Goal: Task Accomplishment & Management: Manage account settings

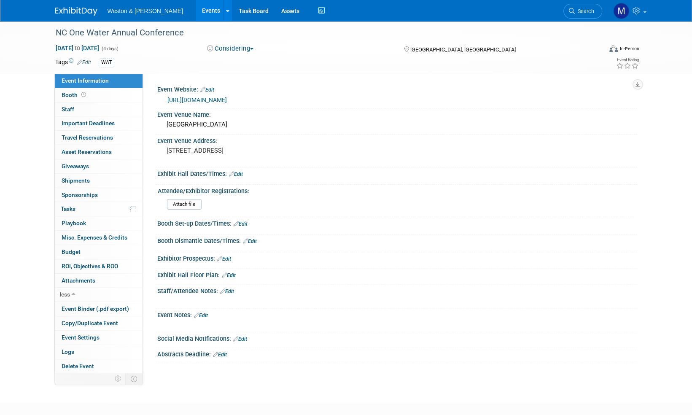
click at [80, 18] on div "Weston & Sampson Events Add Event Bulk Upload Events Shareable Event Boards Rec…" at bounding box center [346, 10] width 582 height 21
click at [82, 8] on img at bounding box center [76, 11] width 42 height 8
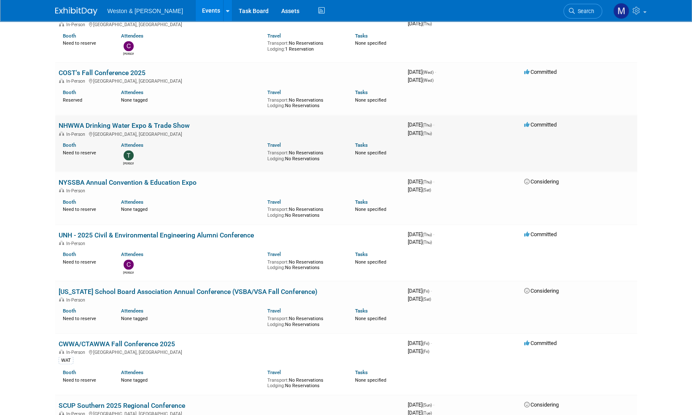
scroll to position [928, 0]
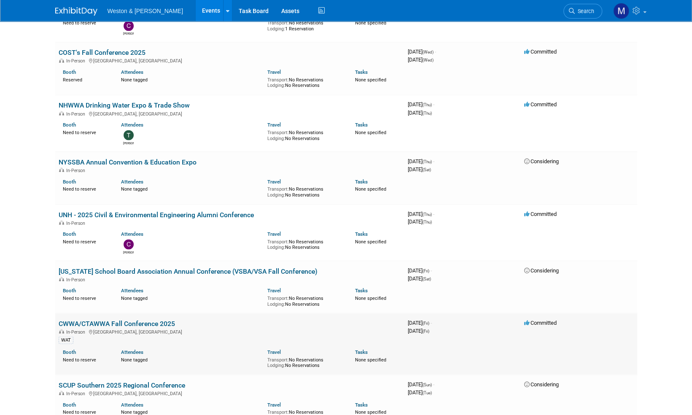
click at [140, 322] on link "CWWA/CTAWWA Fall Conference 2025" at bounding box center [117, 323] width 116 height 8
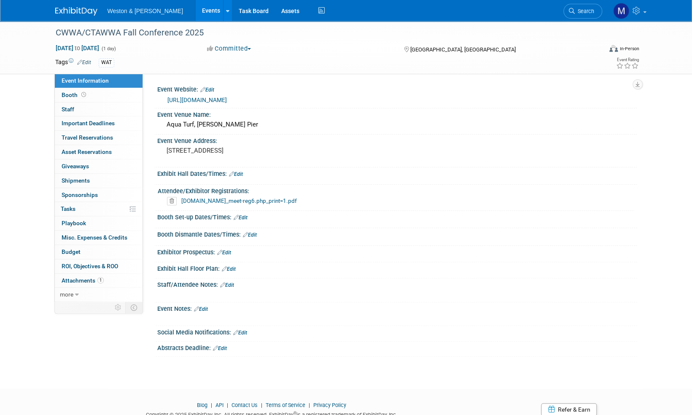
click at [205, 306] on link "Edit" at bounding box center [201, 309] width 14 height 6
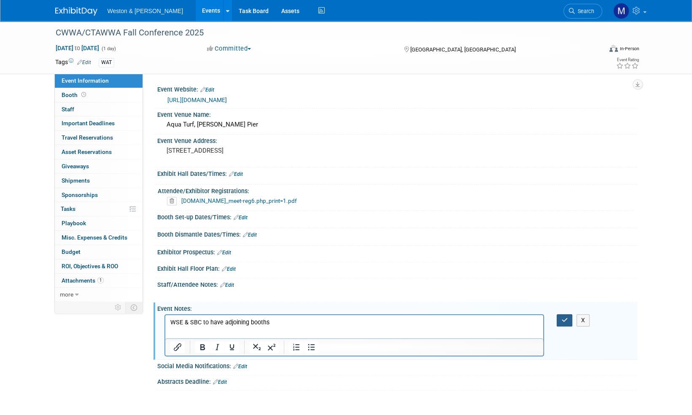
click at [563, 318] on icon "button" at bounding box center [564, 320] width 6 height 6
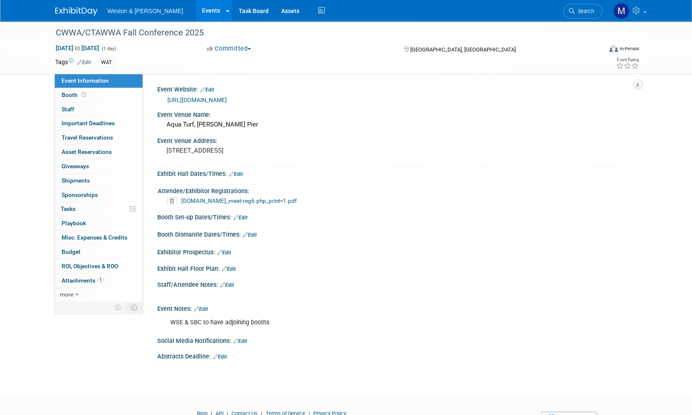
click at [235, 191] on div "Attendee/Exhibitor Registrations:" at bounding box center [396, 190] width 476 height 11
click at [80, 277] on span "Attachments 1" at bounding box center [83, 280] width 42 height 7
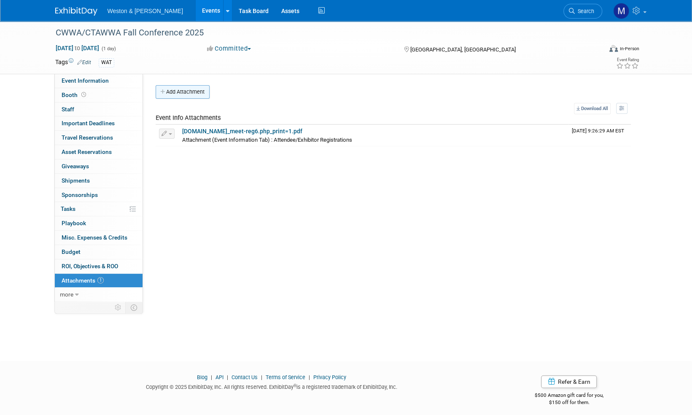
click at [192, 92] on button "Add Attachment" at bounding box center [183, 91] width 54 height 13
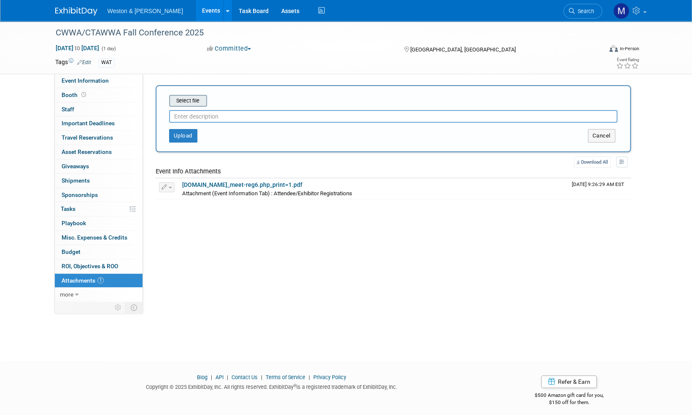
click at [195, 100] on input "file" at bounding box center [156, 101] width 100 height 10
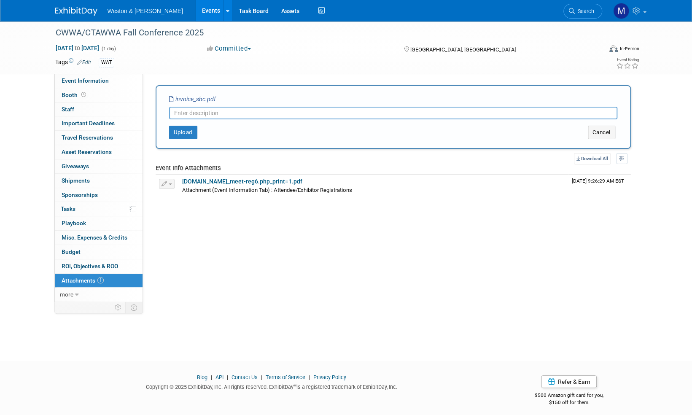
click at [195, 115] on input "text" at bounding box center [393, 113] width 448 height 13
type input "SBC Invoice"
click at [186, 132] on button "Upload" at bounding box center [183, 132] width 28 height 13
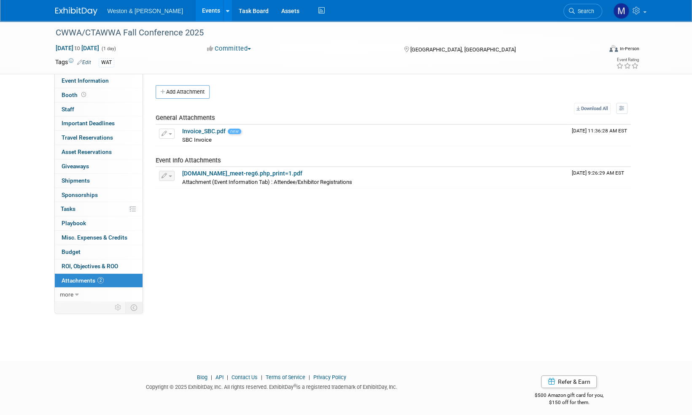
click at [74, 12] on img at bounding box center [76, 11] width 42 height 8
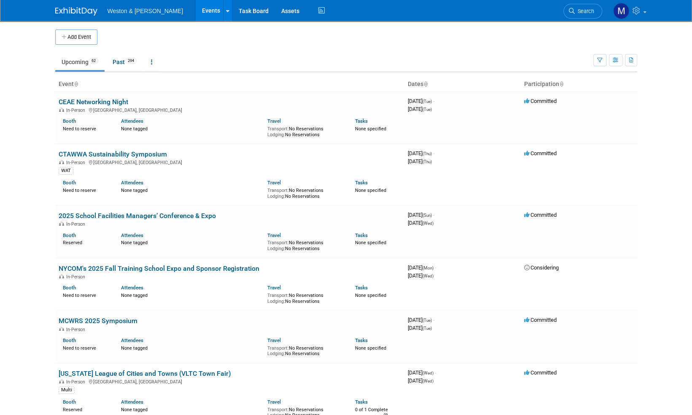
click at [591, 10] on span "Search" at bounding box center [584, 11] width 19 height 6
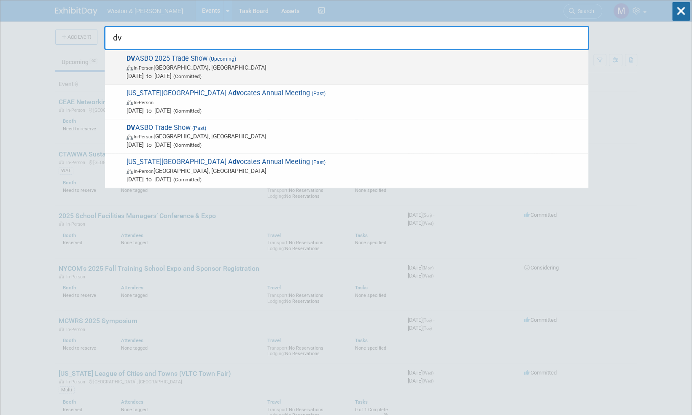
type input "dv"
click at [189, 58] on span "DV ASBO 2025 Trade Show (Upcoming) In-Person Phoenixville, PA Oct 29, 2025 to O…" at bounding box center [354, 67] width 460 height 26
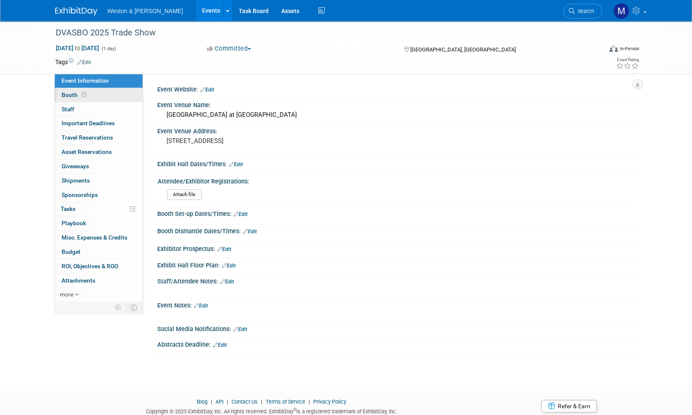
click at [70, 93] on span "Booth" at bounding box center [75, 95] width 26 height 7
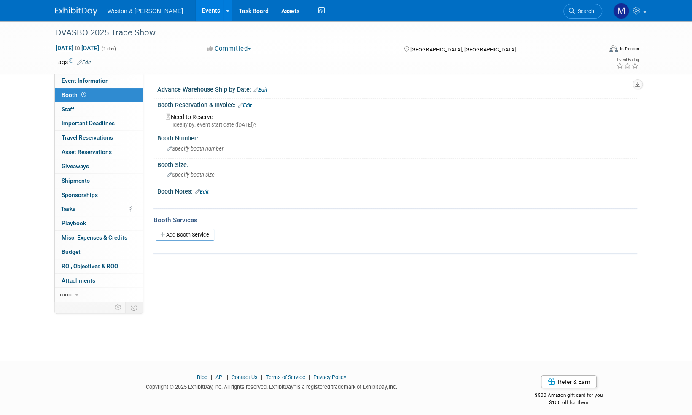
click at [248, 105] on link "Edit" at bounding box center [245, 105] width 14 height 6
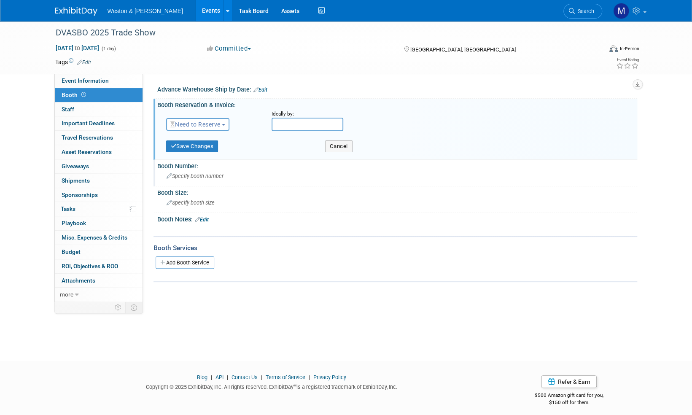
click at [188, 176] on span "Specify booth number" at bounding box center [195, 176] width 57 height 6
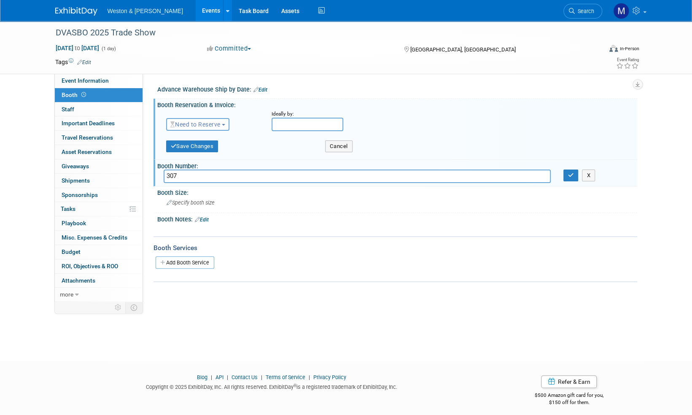
type input "307"
click at [226, 123] on button "Need to Reserve" at bounding box center [198, 124] width 64 height 13
click at [199, 151] on link "Reserved" at bounding box center [212, 151] width 90 height 12
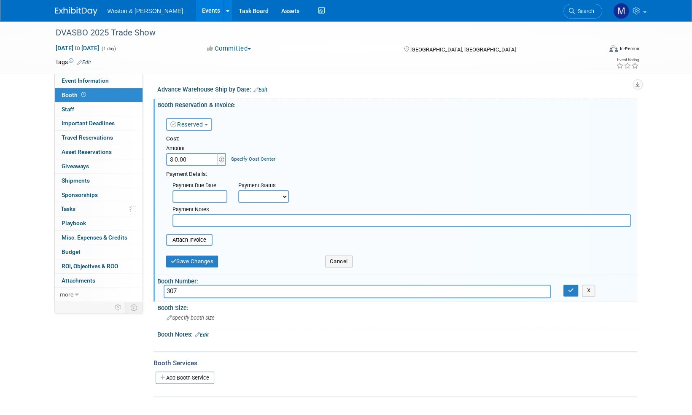
click at [186, 156] on input "$ 0.00" at bounding box center [192, 159] width 53 height 13
type input "$ 900.00"
click at [286, 199] on select "Not Paid Yet Partially Paid Paid in Full" at bounding box center [263, 196] width 51 height 13
select select "1"
click at [238, 190] on select "Not Paid Yet Partially Paid Paid in Full" at bounding box center [263, 196] width 51 height 13
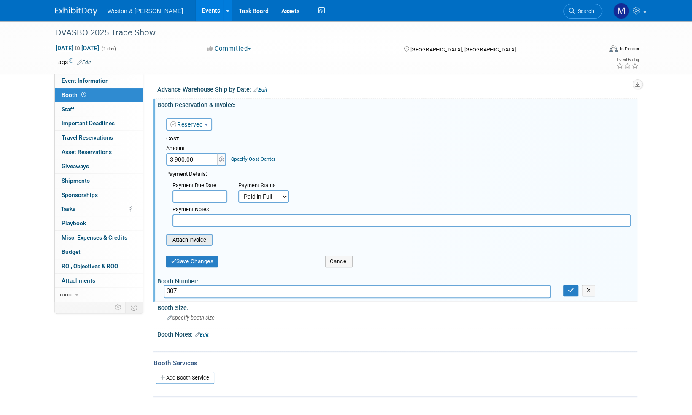
click at [194, 241] on input "file" at bounding box center [161, 240] width 100 height 10
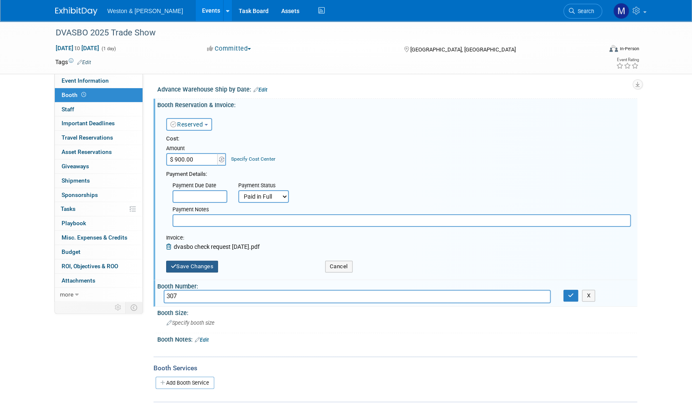
click at [197, 264] on button "Save Changes" at bounding box center [192, 267] width 52 height 12
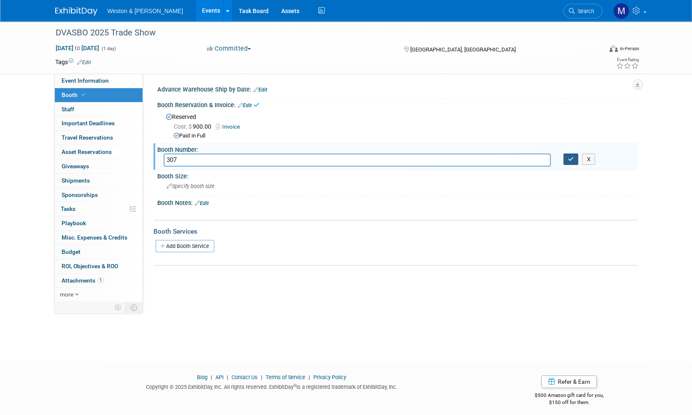
click at [572, 158] on icon "button" at bounding box center [571, 158] width 6 height 5
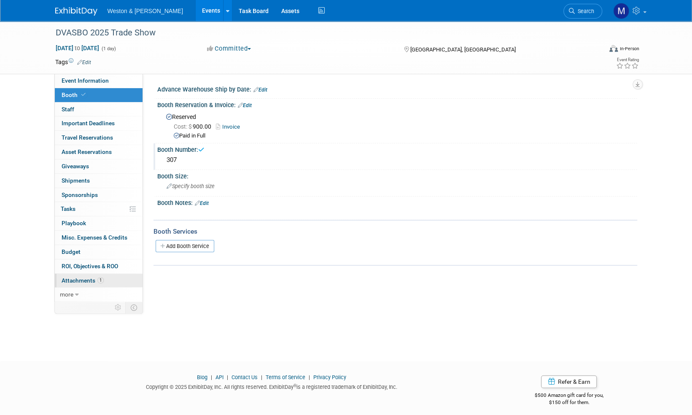
click at [84, 279] on span "Attachments 1" at bounding box center [83, 280] width 42 height 7
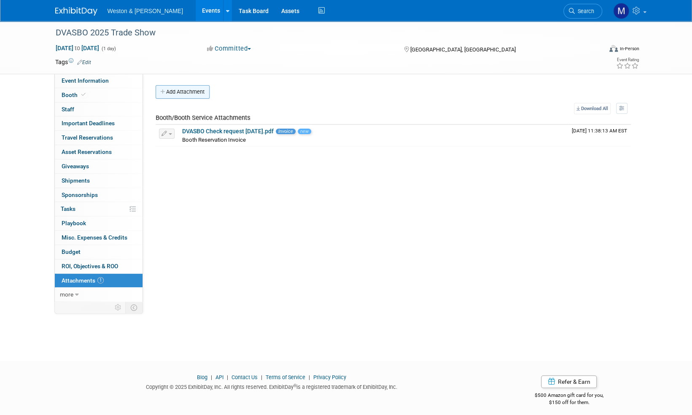
click at [197, 89] on button "Add Attachment" at bounding box center [183, 91] width 54 height 13
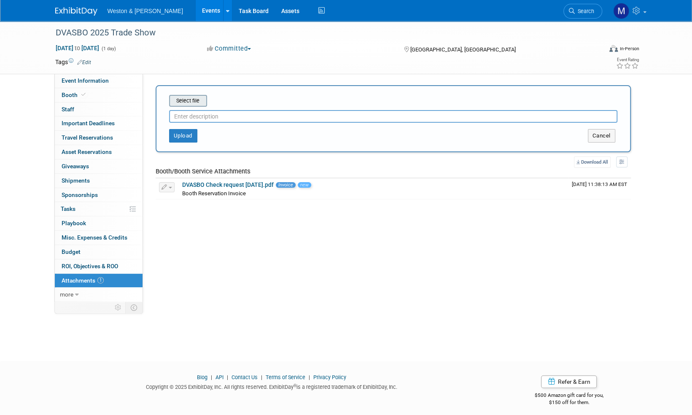
click at [189, 105] on input "file" at bounding box center [156, 101] width 100 height 10
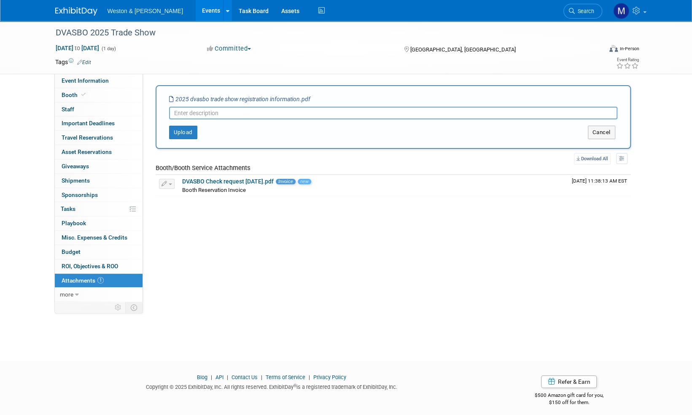
click at [194, 110] on input "text" at bounding box center [393, 113] width 448 height 13
click at [192, 113] on input "text" at bounding box center [393, 113] width 448 height 13
type input "Registration info"
click at [184, 134] on button "Upload" at bounding box center [183, 132] width 28 height 13
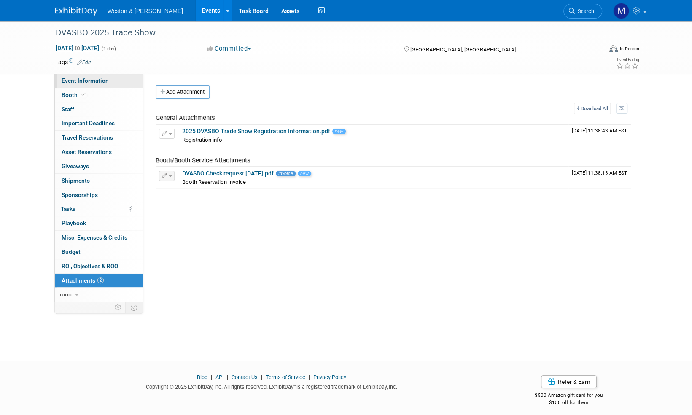
click at [90, 76] on link "Event Information" at bounding box center [99, 81] width 88 height 14
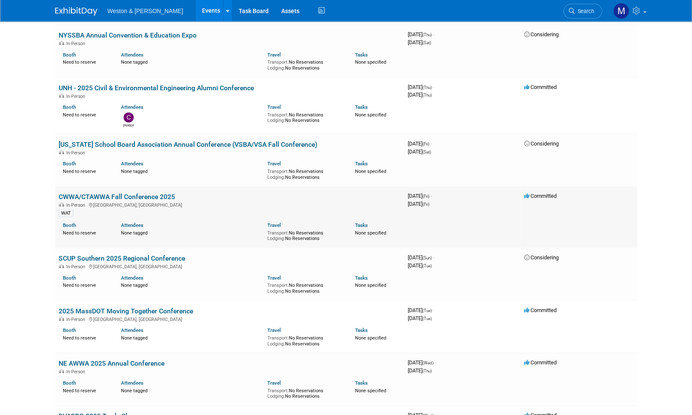
scroll to position [1139, 0]
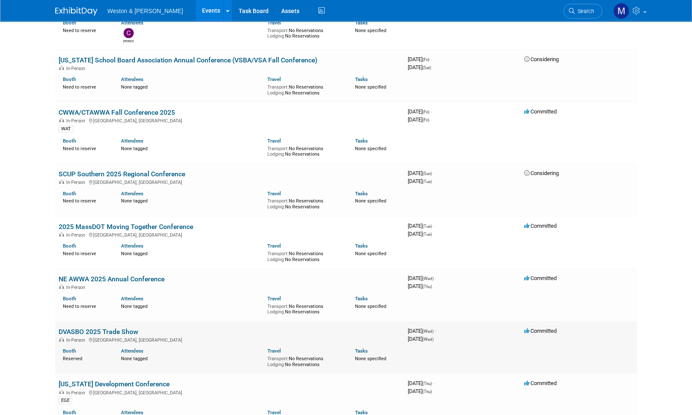
click at [116, 332] on link "DVASBO 2025 Trade Show" at bounding box center [99, 332] width 80 height 8
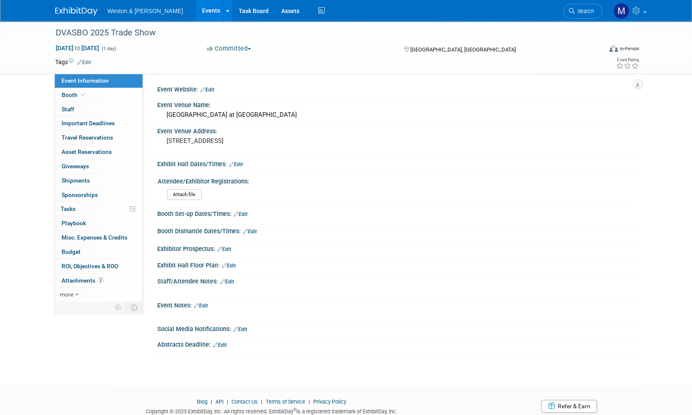
click at [233, 280] on link "Edit" at bounding box center [227, 282] width 14 height 6
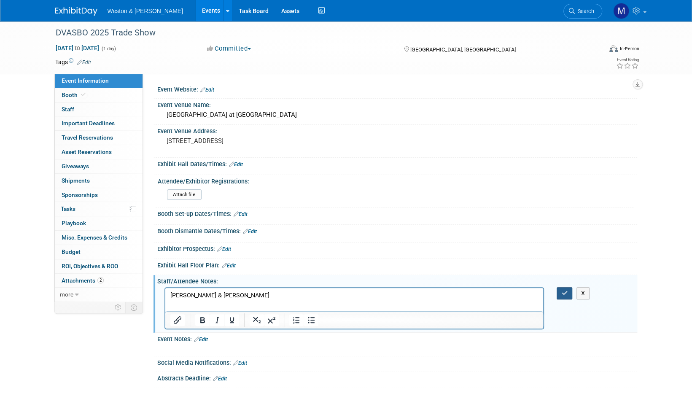
click at [563, 290] on icon "button" at bounding box center [564, 293] width 6 height 6
